Goal: Find contact information: Find contact information

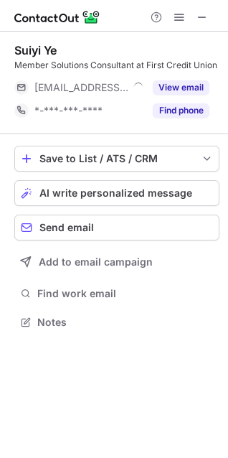
scroll to position [7, 6]
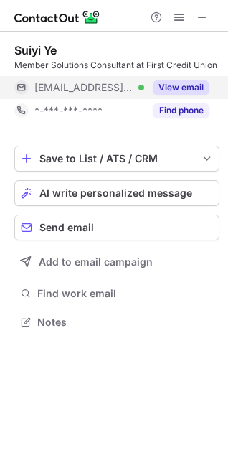
click at [172, 91] on button "View email" at bounding box center [181, 87] width 57 height 14
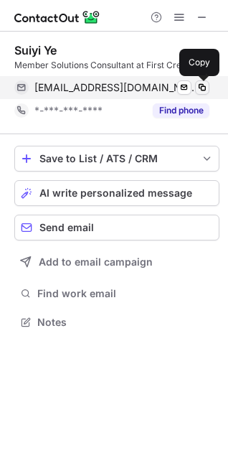
click at [203, 86] on span at bounding box center [202, 87] width 11 height 11
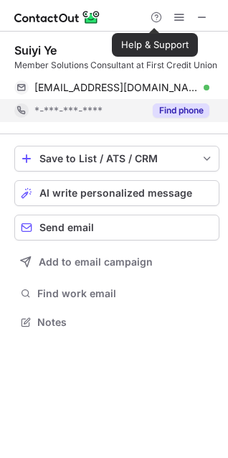
click at [166, 114] on button "Find phone" at bounding box center [181, 110] width 57 height 14
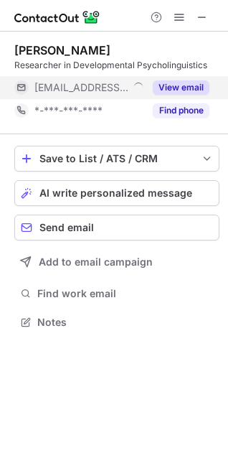
scroll to position [7, 6]
click at [183, 84] on button "View email" at bounding box center [181, 87] width 57 height 14
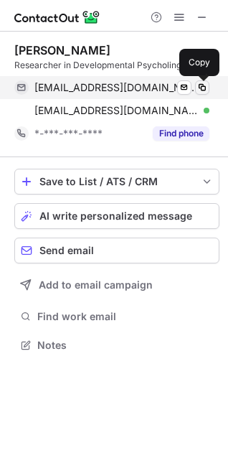
click at [206, 85] on span at bounding box center [202, 87] width 11 height 11
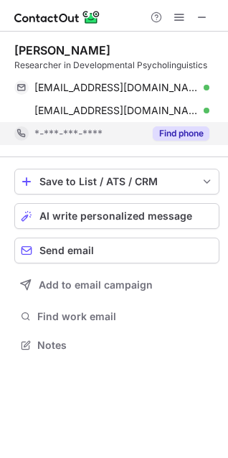
click at [179, 130] on button "Find phone" at bounding box center [181, 133] width 57 height 14
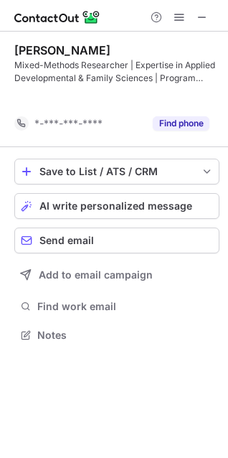
scroll to position [302, 228]
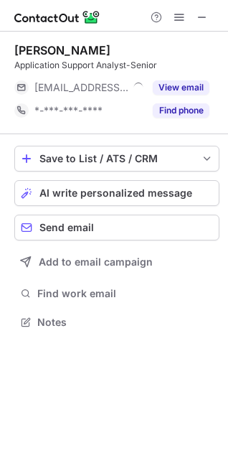
scroll to position [7, 6]
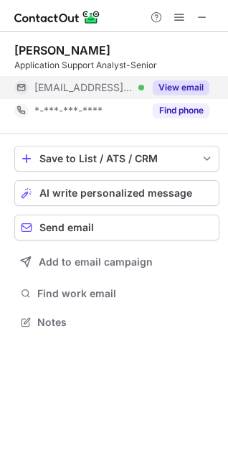
click at [192, 83] on button "View email" at bounding box center [181, 87] width 57 height 14
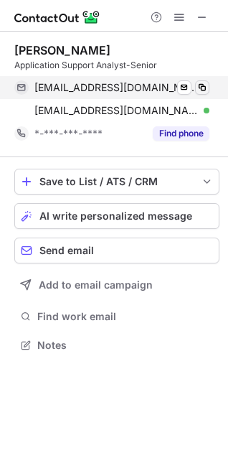
click at [206, 90] on span at bounding box center [202, 87] width 11 height 11
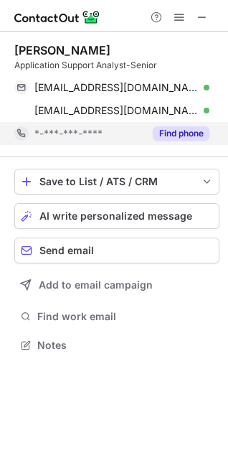
click at [185, 138] on button "Find phone" at bounding box center [181, 133] width 57 height 14
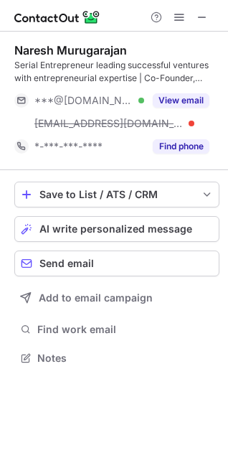
scroll to position [348, 228]
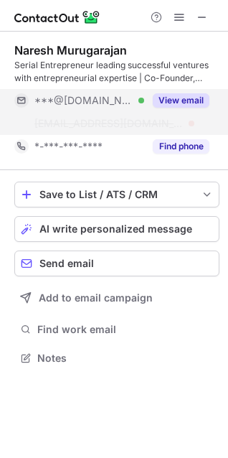
click at [178, 101] on button "View email" at bounding box center [181, 100] width 57 height 14
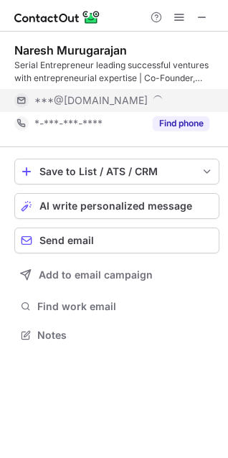
scroll to position [6, 6]
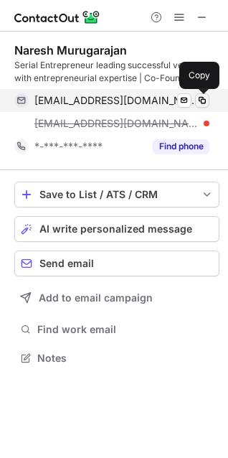
click at [203, 99] on span at bounding box center [202, 100] width 11 height 11
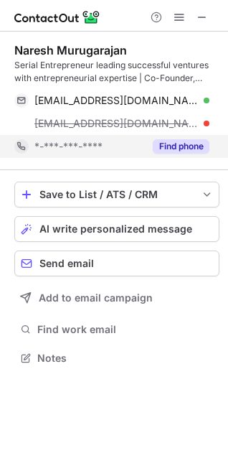
click at [183, 141] on button "Find phone" at bounding box center [181, 146] width 57 height 14
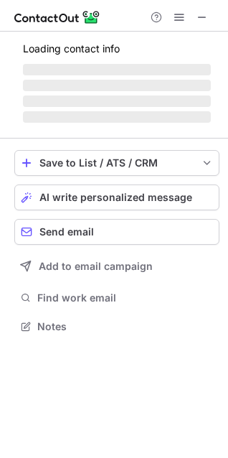
scroll to position [336, 228]
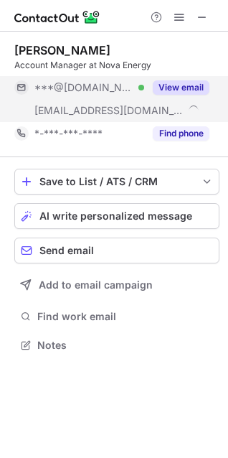
click at [182, 88] on button "View email" at bounding box center [181, 87] width 57 height 14
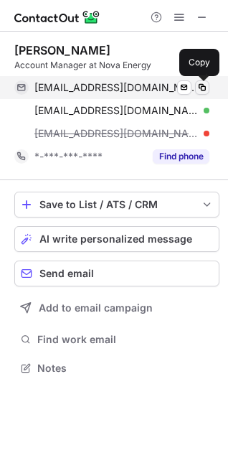
click at [208, 89] on span at bounding box center [202, 87] width 11 height 11
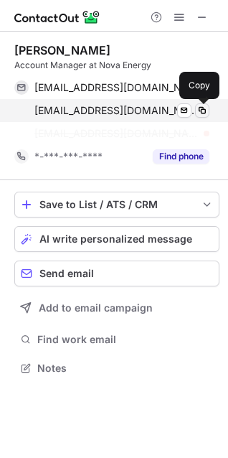
click at [198, 112] on span at bounding box center [202, 110] width 11 height 11
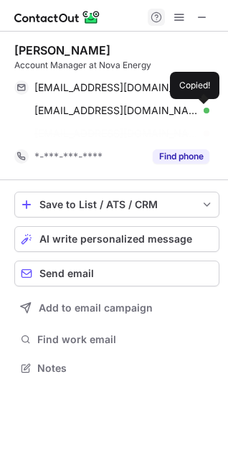
scroll to position [336, 228]
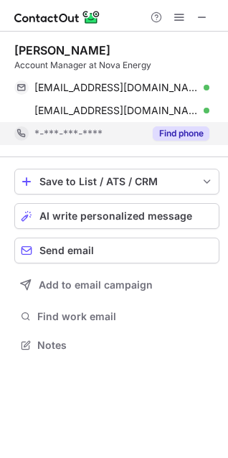
click at [194, 137] on button "Find phone" at bounding box center [181, 133] width 57 height 14
